Goal: Check status: Check status

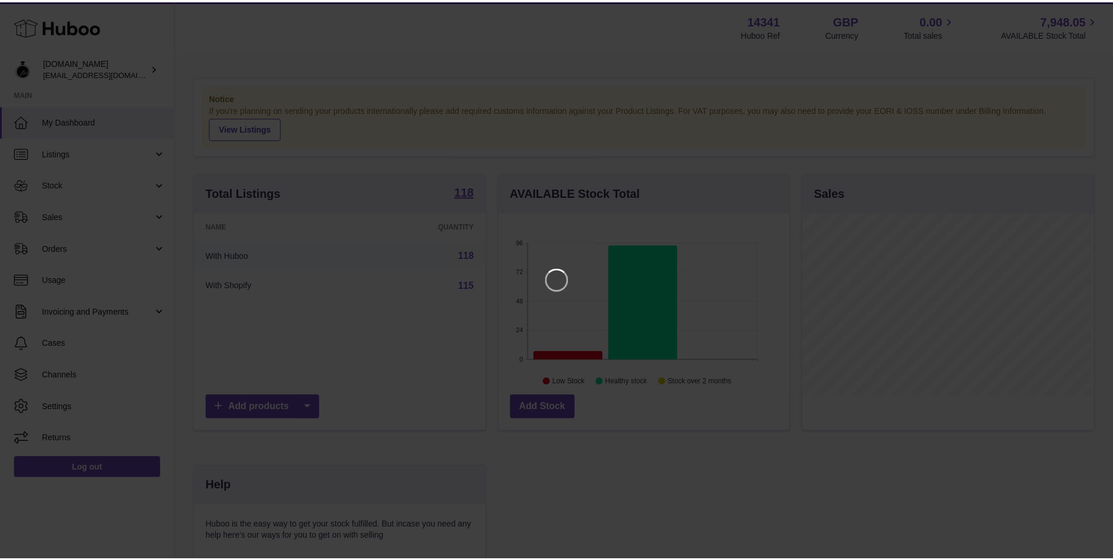
scroll to position [183, 293]
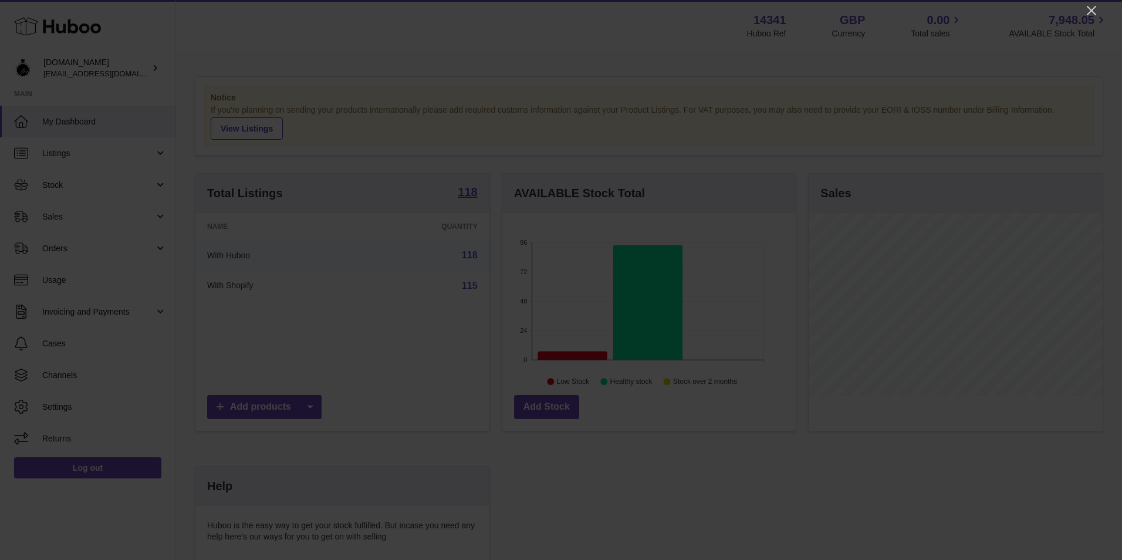
click at [1090, 12] on icon "Close" at bounding box center [1091, 10] width 9 height 9
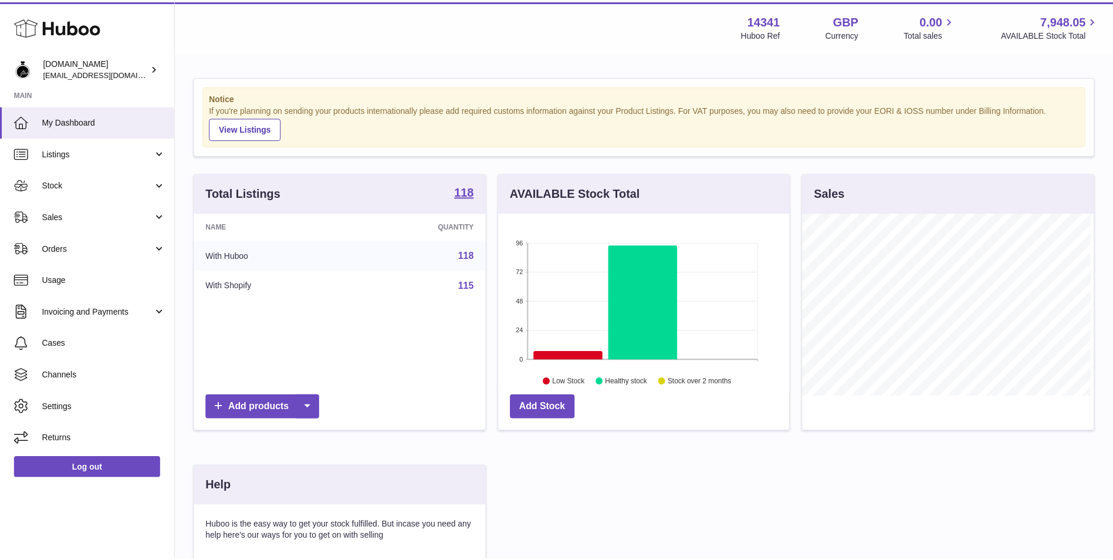
scroll to position [586543, 586435]
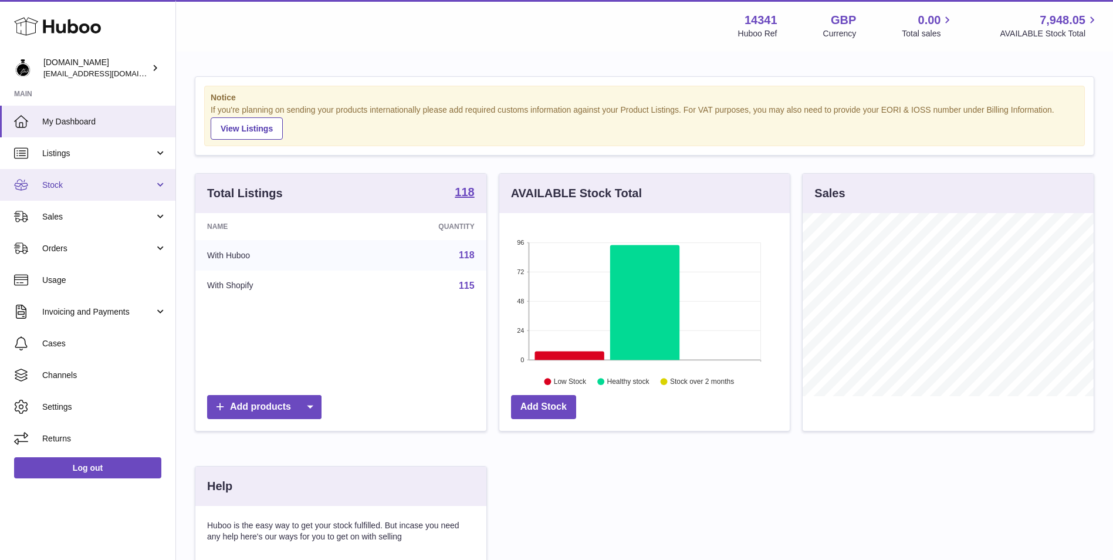
click at [81, 191] on link "Stock" at bounding box center [87, 185] width 175 height 32
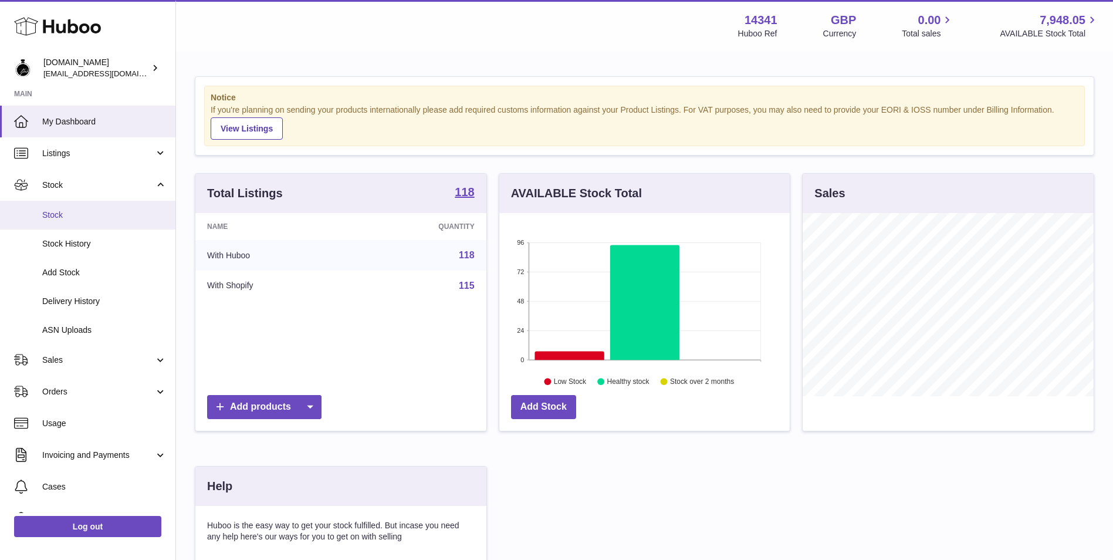
click at [81, 212] on span "Stock" at bounding box center [104, 214] width 124 height 11
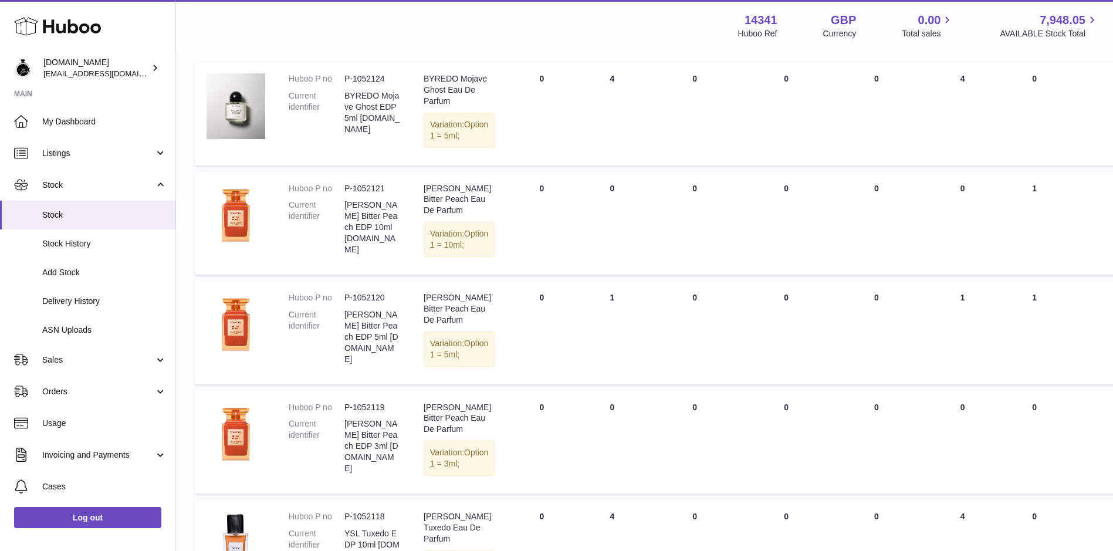
scroll to position [54, 0]
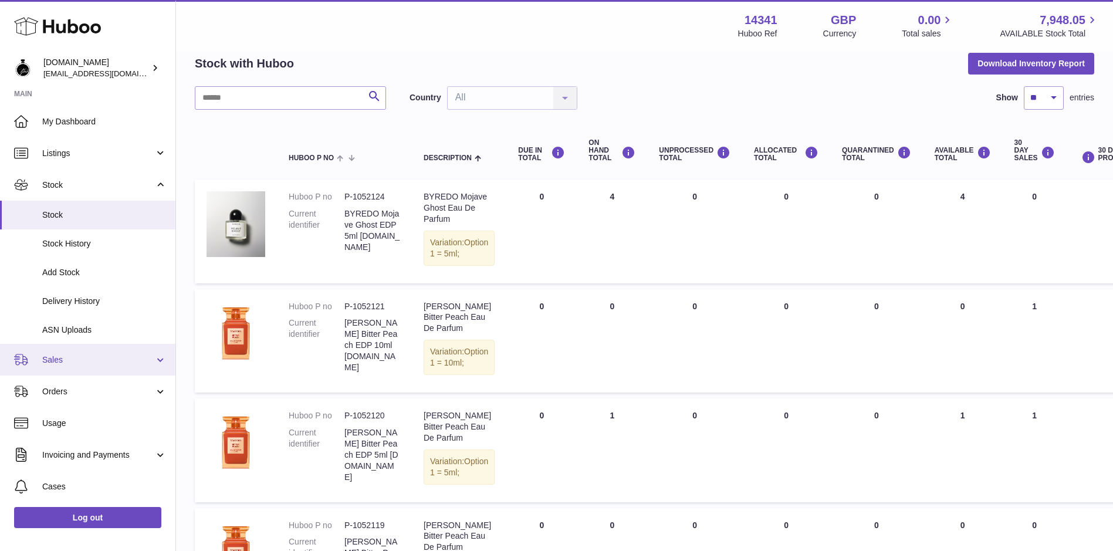
click at [115, 362] on span "Sales" at bounding box center [98, 359] width 112 height 11
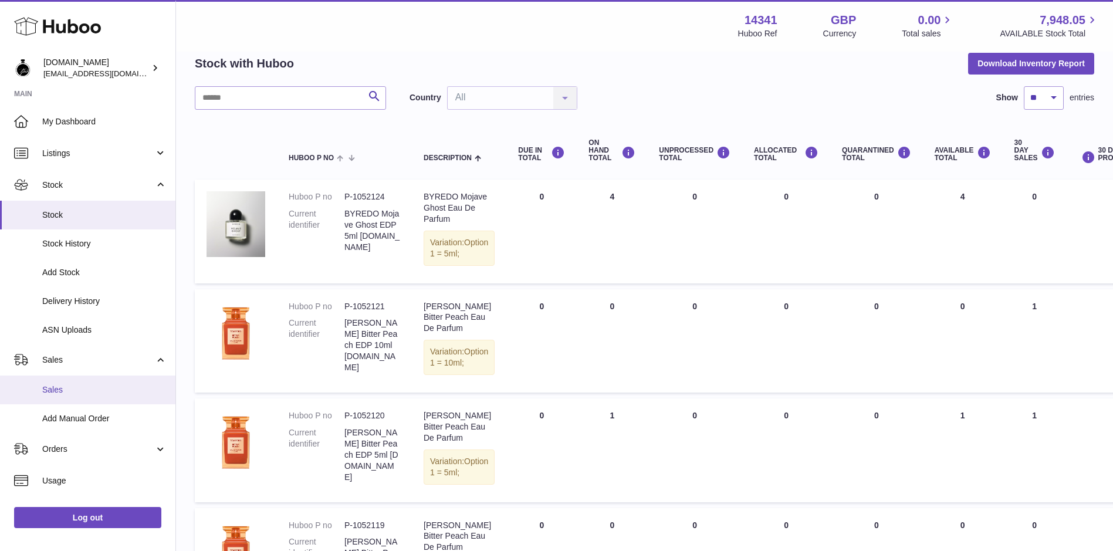
click at [106, 385] on span "Sales" at bounding box center [104, 389] width 124 height 11
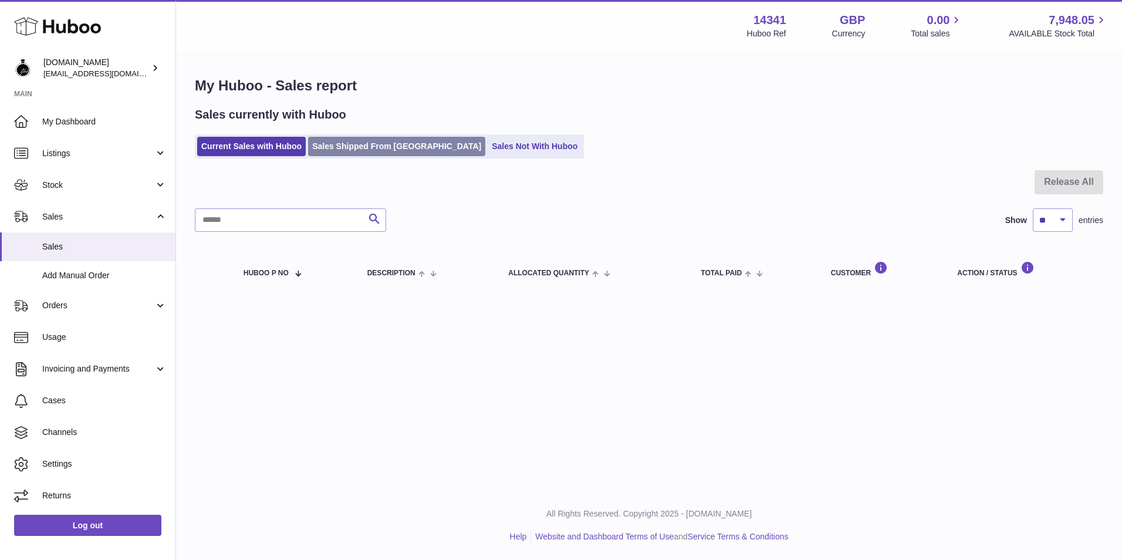
click at [396, 150] on link "Sales Shipped From [GEOGRAPHIC_DATA]" at bounding box center [396, 146] width 177 height 19
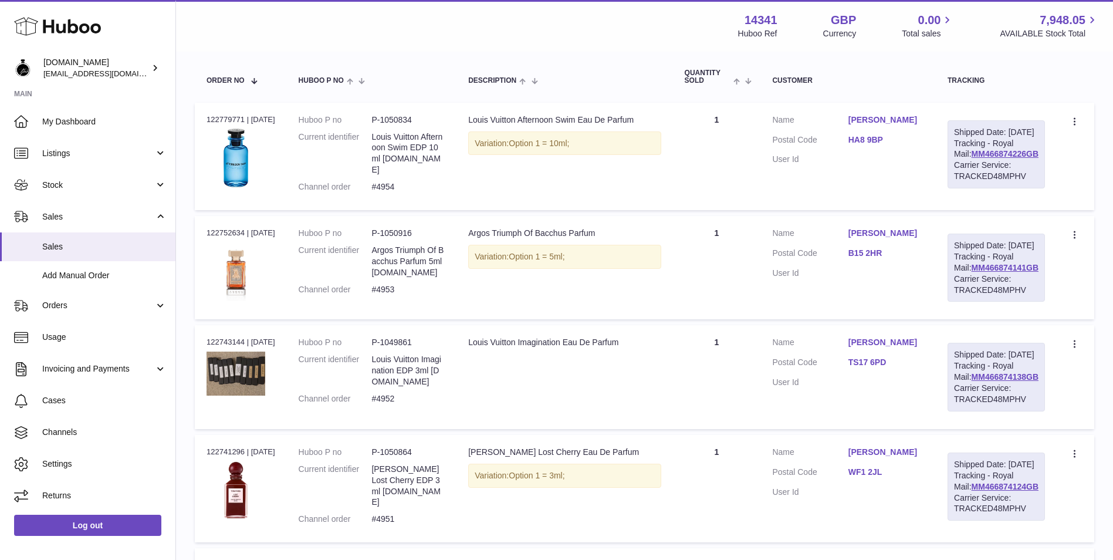
scroll to position [195, 0]
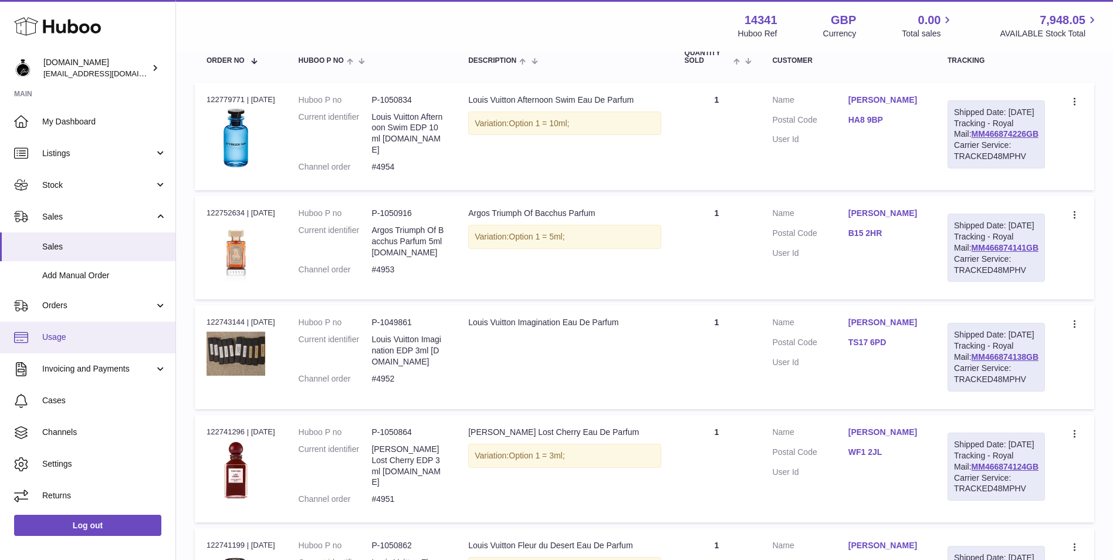
click at [99, 346] on link "Usage" at bounding box center [87, 338] width 175 height 32
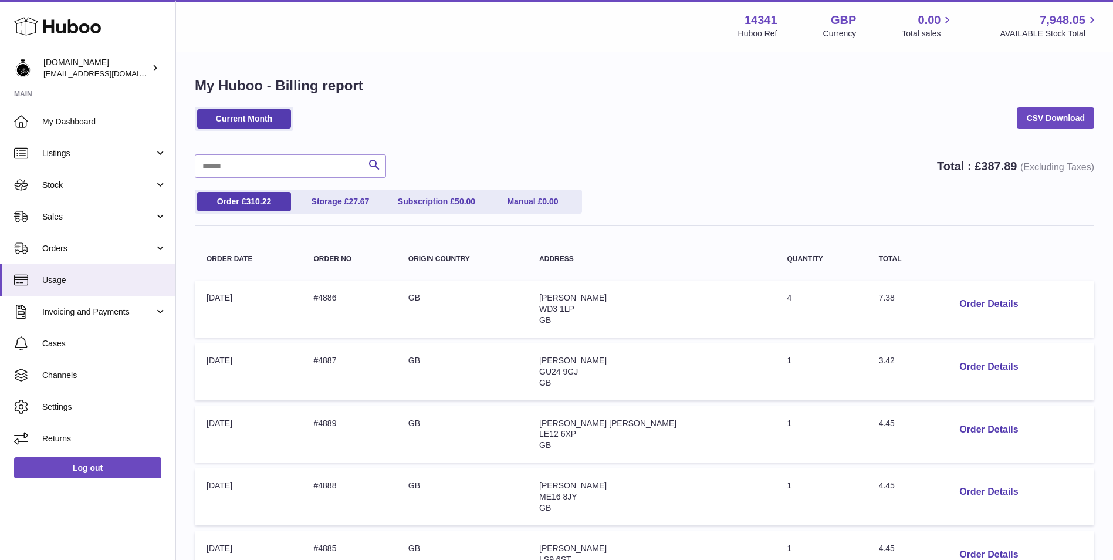
scroll to position [98, 0]
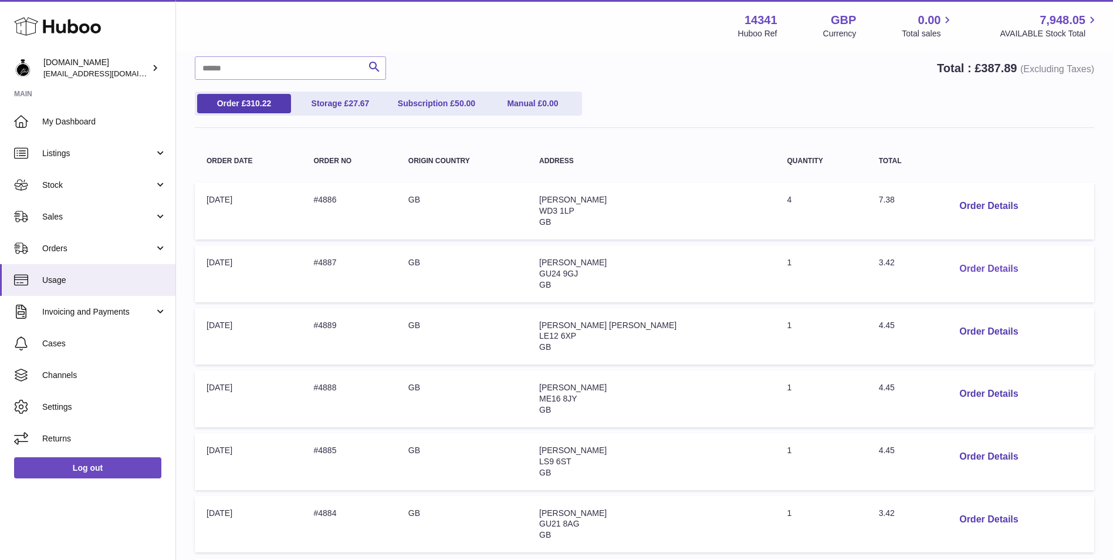
click at [974, 262] on button "Order Details" at bounding box center [988, 269] width 77 height 24
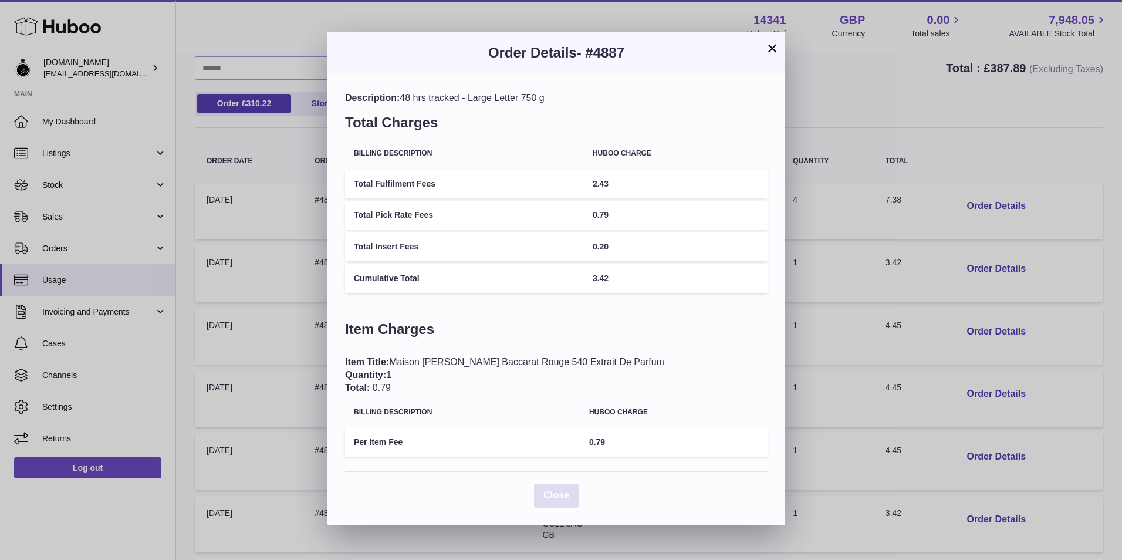
click at [550, 485] on button "Close" at bounding box center [556, 495] width 45 height 24
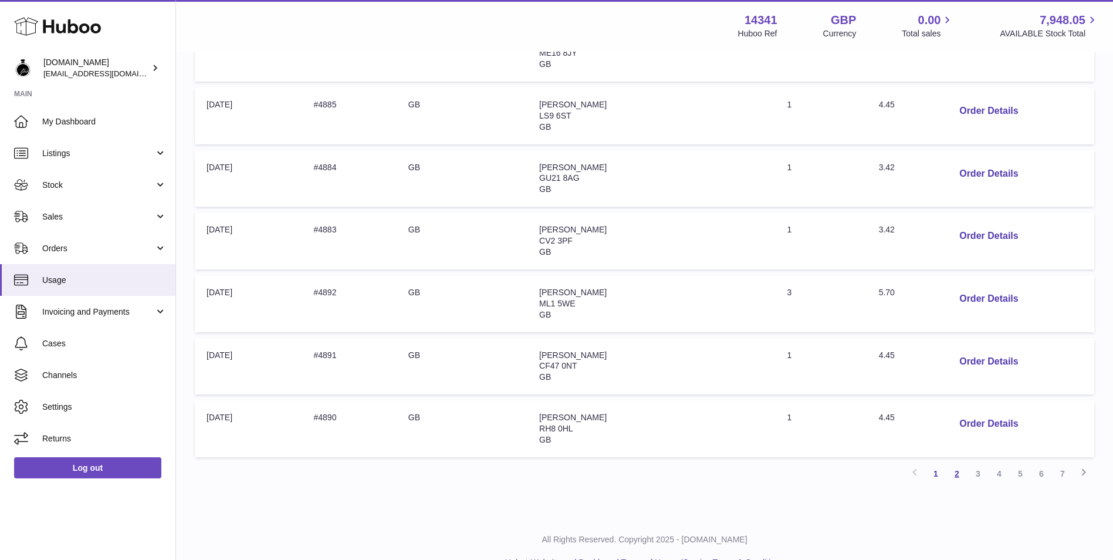
scroll to position [469, 0]
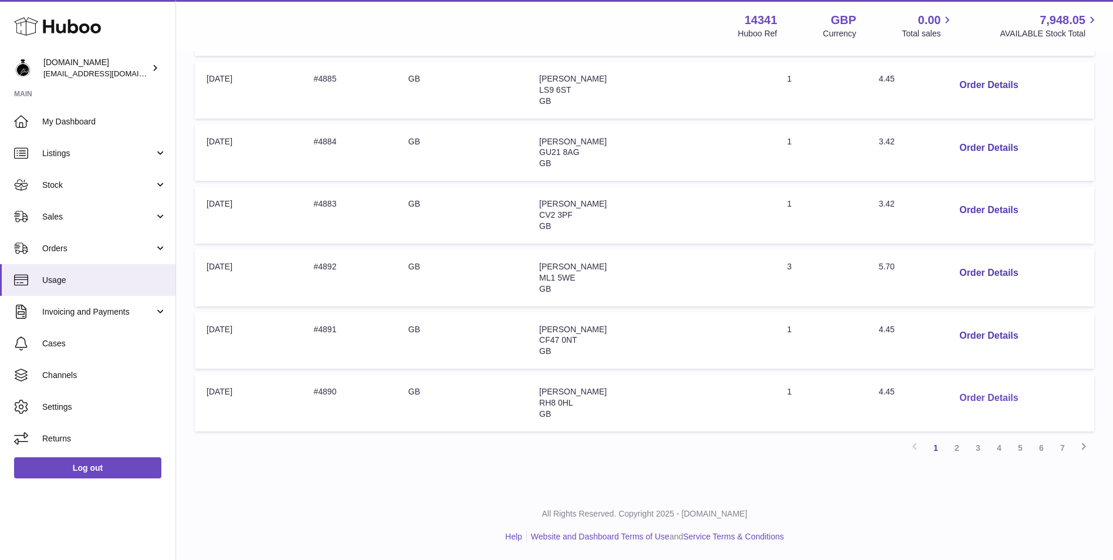
click at [977, 397] on button "Order Details" at bounding box center [988, 398] width 77 height 24
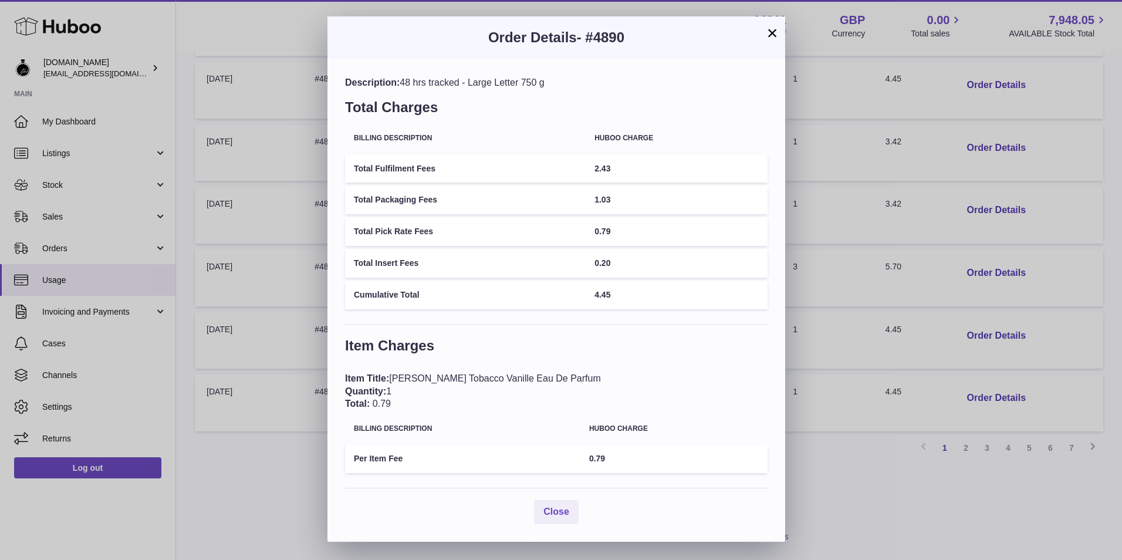
click at [776, 35] on button "×" at bounding box center [772, 33] width 14 height 14
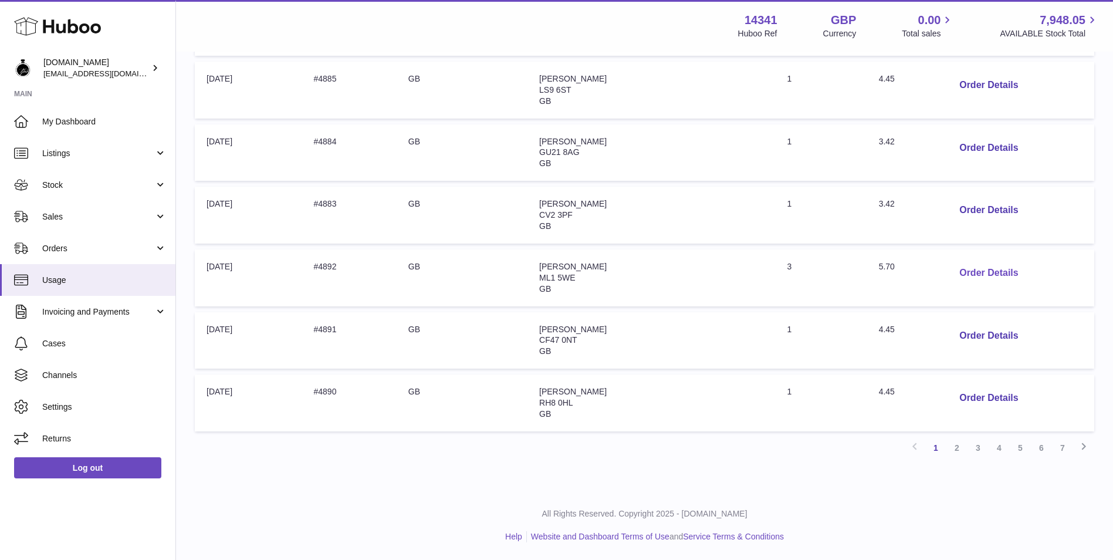
click at [986, 261] on button "Order Details" at bounding box center [988, 273] width 77 height 24
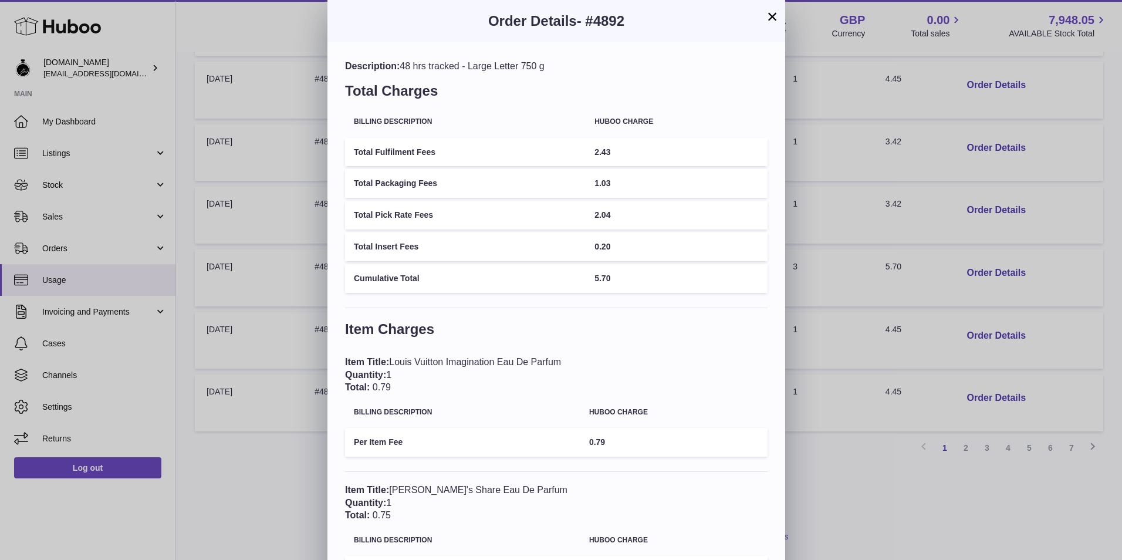
click at [762, 25] on h3 "Order Details - #4892" at bounding box center [556, 21] width 422 height 19
click at [775, 13] on button "×" at bounding box center [772, 16] width 14 height 14
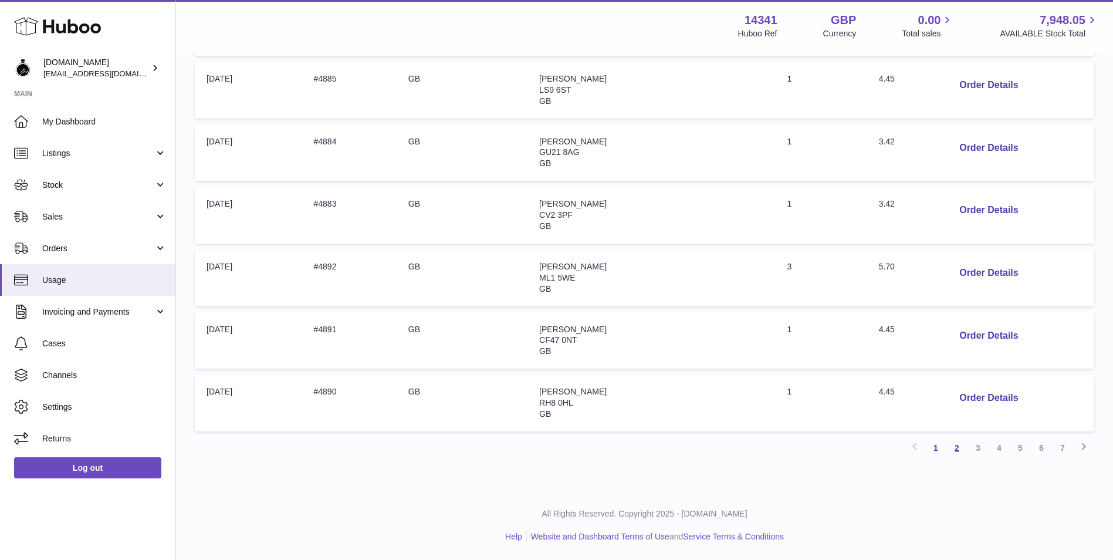
click at [956, 446] on link "2" at bounding box center [956, 447] width 21 height 21
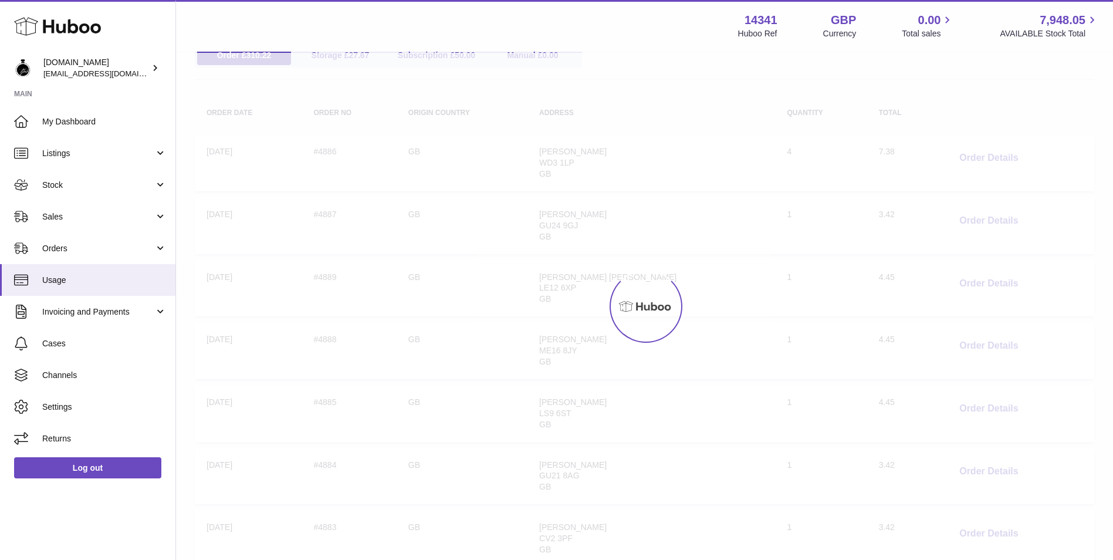
scroll to position [53, 0]
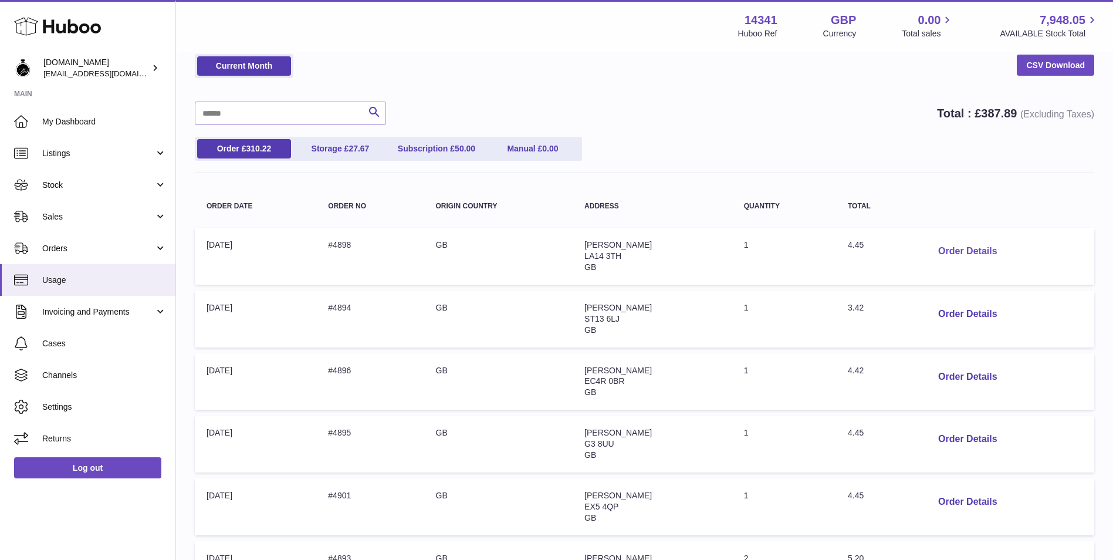
click at [983, 254] on button "Order Details" at bounding box center [967, 251] width 77 height 24
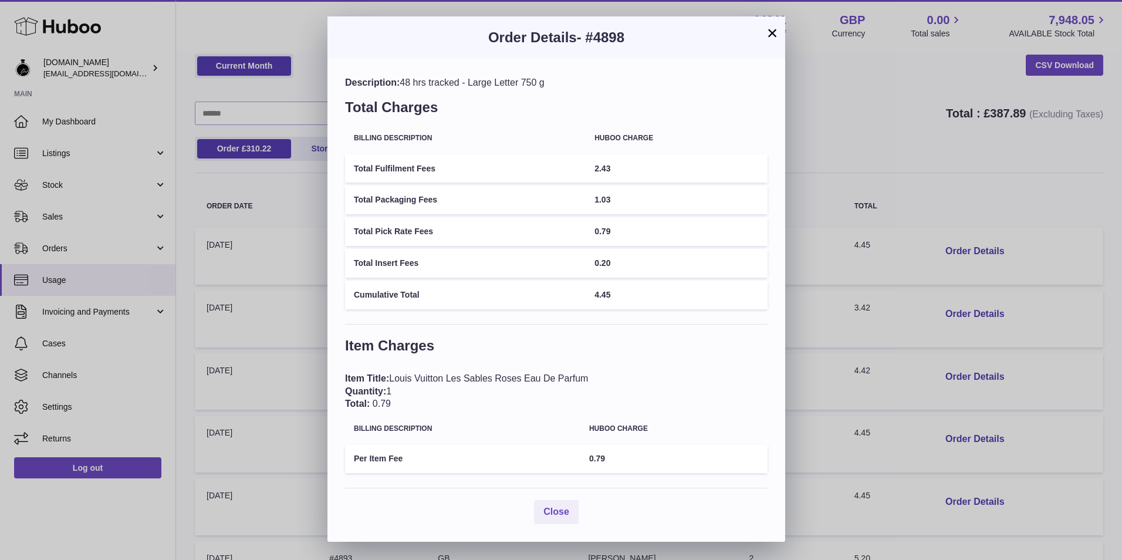
click at [773, 30] on button "×" at bounding box center [772, 33] width 14 height 14
